Goal: Task Accomplishment & Management: Manage account settings

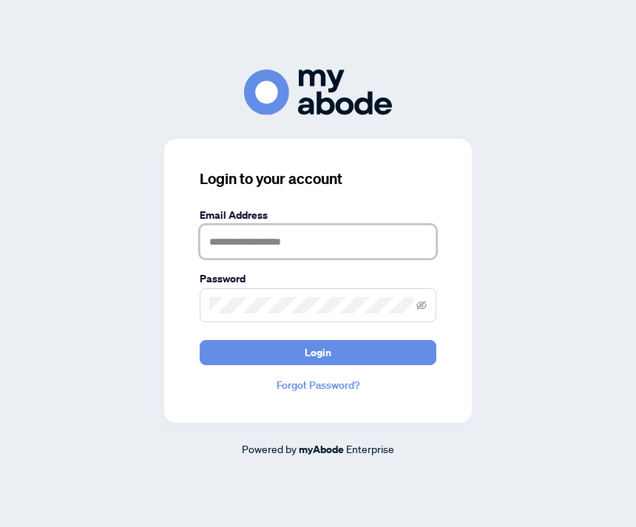
click at [226, 259] on input "text" at bounding box center [318, 242] width 237 height 34
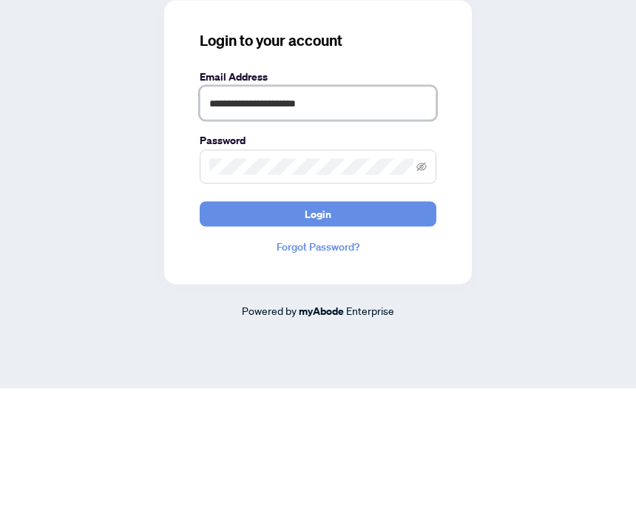
type input "**********"
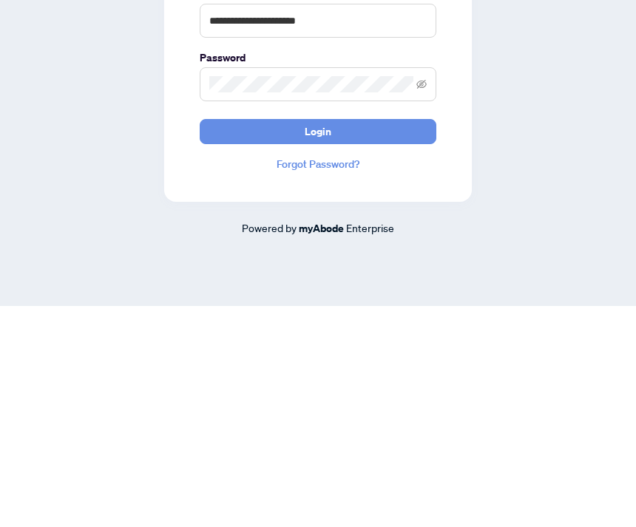
click at [314, 341] on span "Login" at bounding box center [318, 353] width 27 height 24
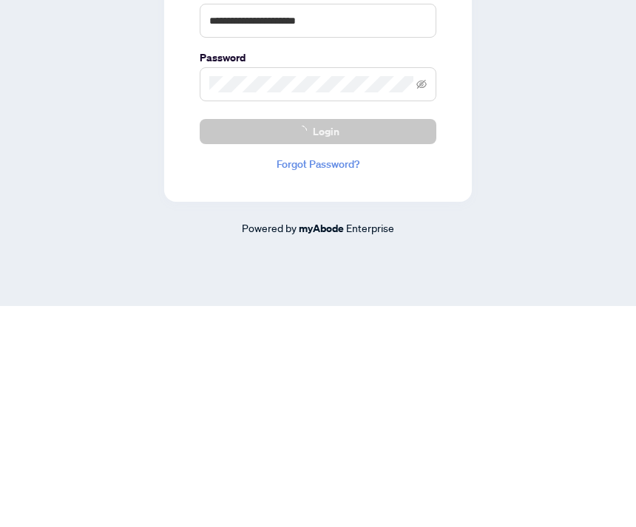
scroll to position [47, 0]
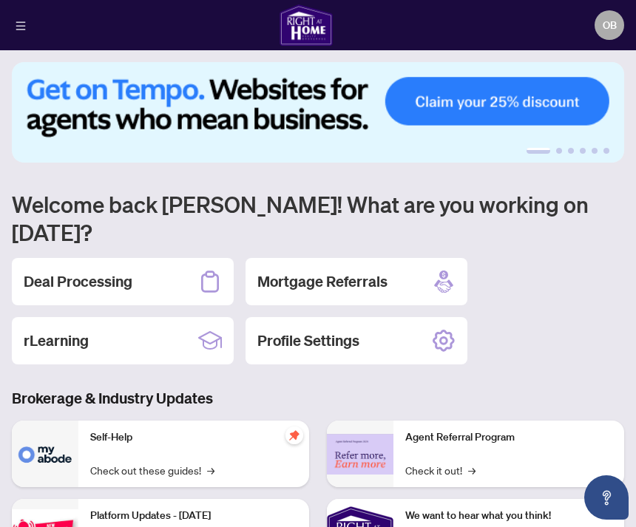
click at [141, 258] on div "Deal Processing" at bounding box center [123, 281] width 222 height 47
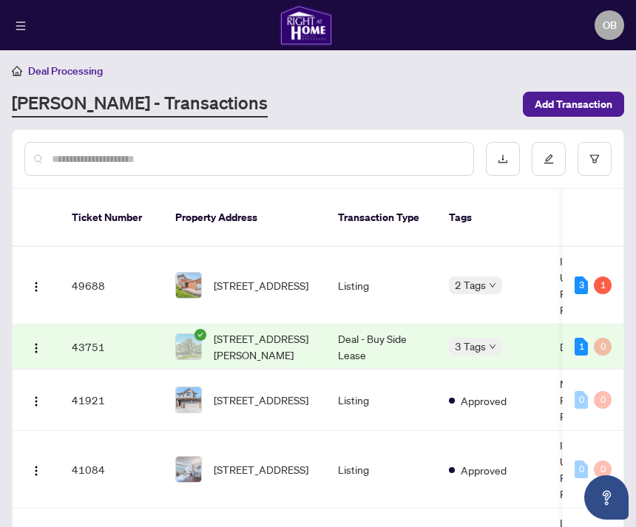
click at [611, 20] on span "OB" at bounding box center [610, 25] width 14 height 16
click at [596, 66] on span "Logout" at bounding box center [600, 68] width 47 height 16
